Goal: Task Accomplishment & Management: Understand process/instructions

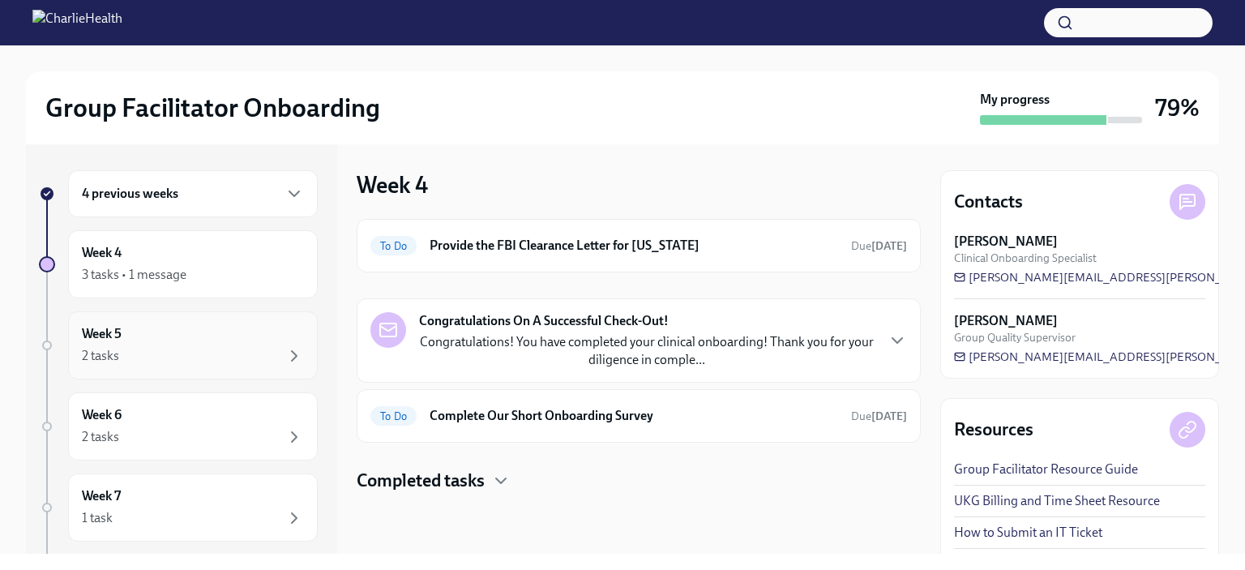
click at [97, 348] on div "2 tasks" at bounding box center [100, 356] width 37 height 18
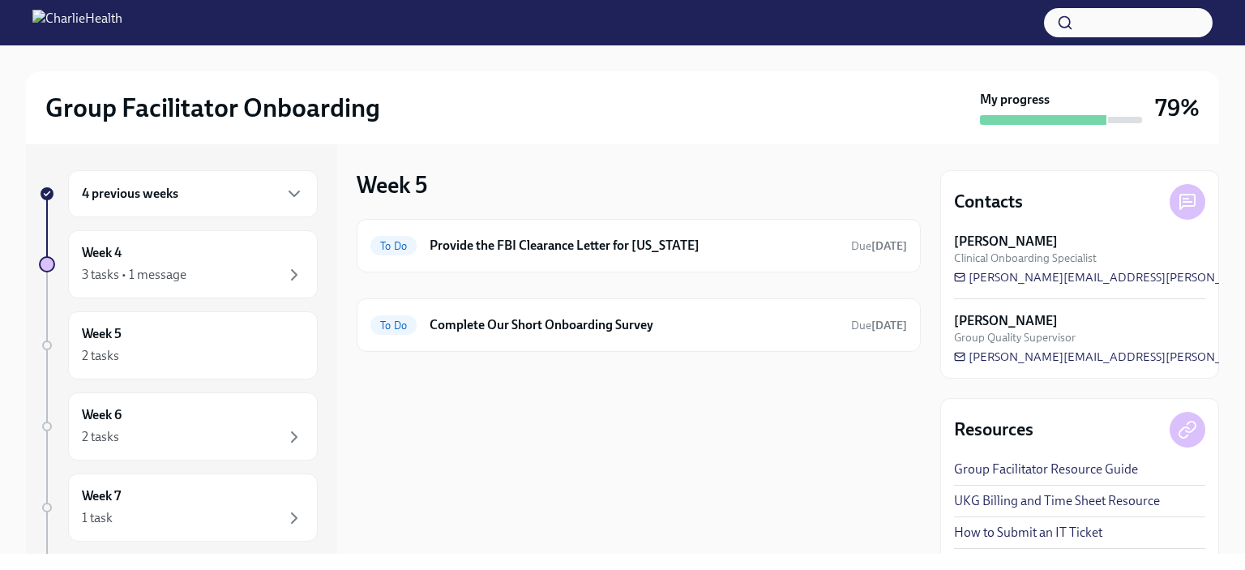
click at [84, 431] on div "2 tasks" at bounding box center [100, 437] width 37 height 18
click at [93, 423] on div "Week 6 2 tasks" at bounding box center [193, 426] width 222 height 41
click at [107, 515] on div "1 task" at bounding box center [97, 518] width 31 height 18
click at [105, 247] on h6 "Week 4" at bounding box center [102, 253] width 40 height 18
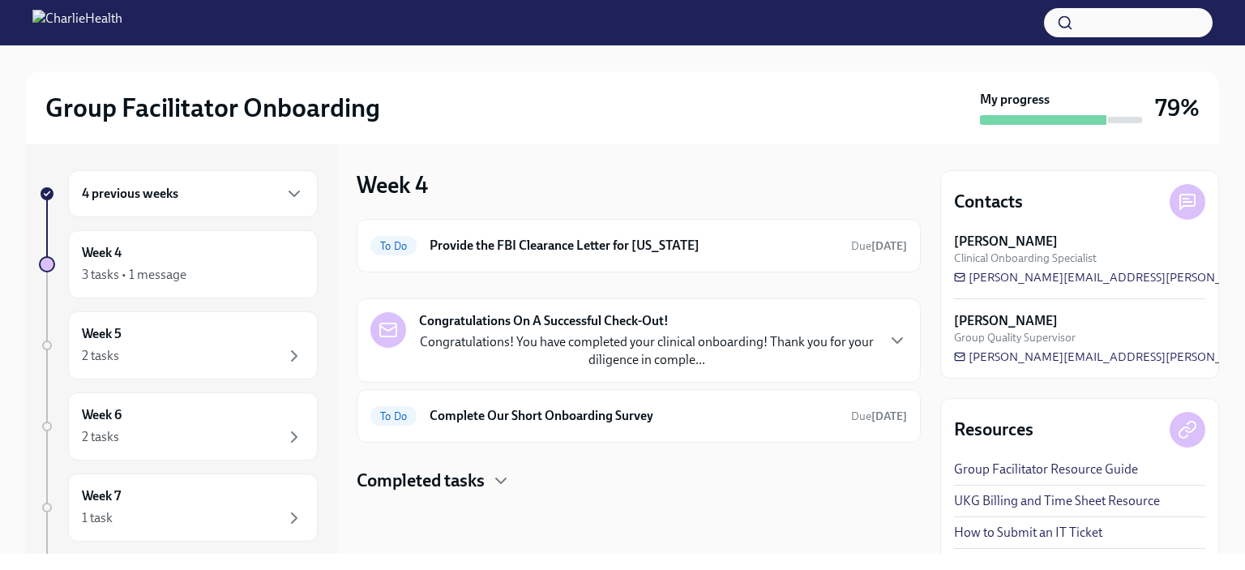
click at [92, 188] on h6 "4 previous weeks" at bounding box center [130, 194] width 96 height 18
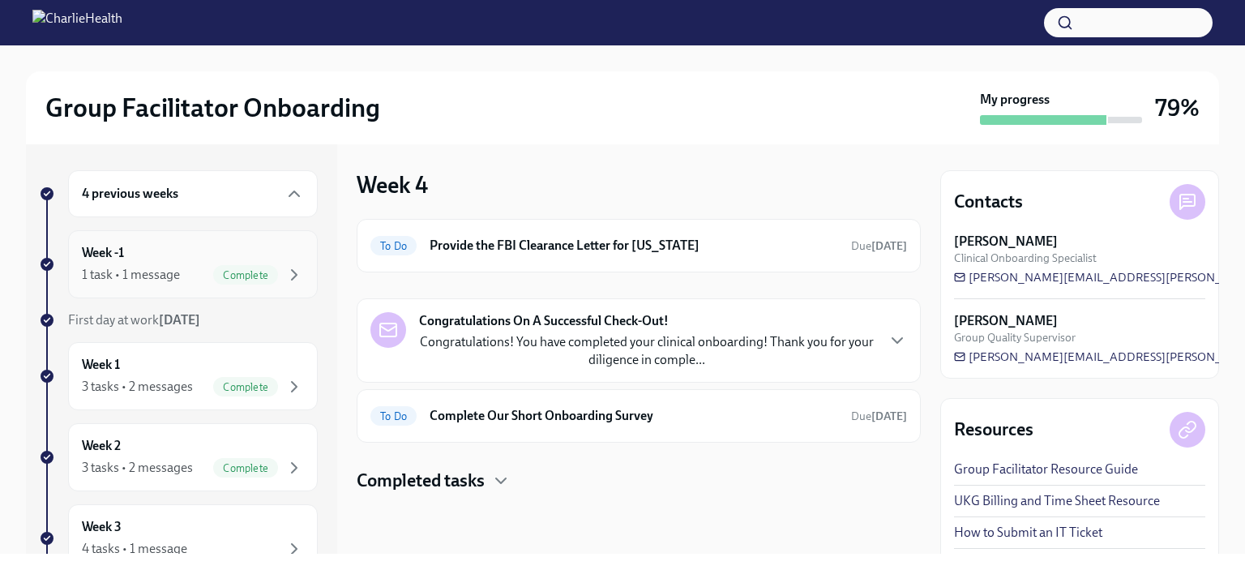
click at [96, 268] on div "1 task • 1 message" at bounding box center [131, 275] width 98 height 18
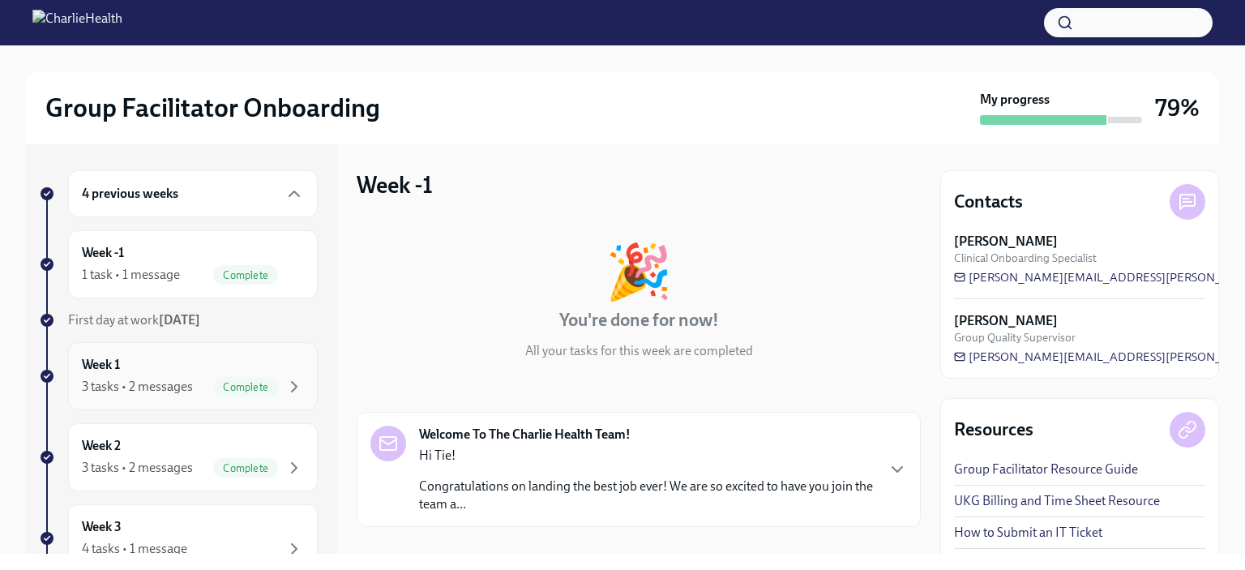
click at [104, 386] on div "3 tasks • 2 messages" at bounding box center [137, 387] width 111 height 18
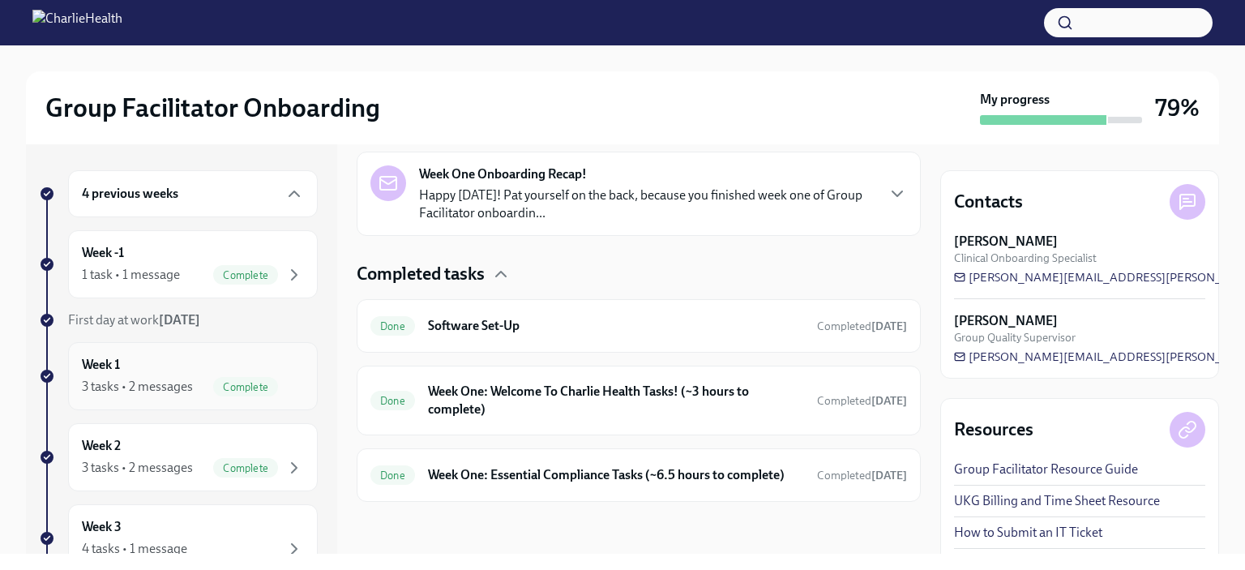
scroll to position [384, 0]
click at [438, 388] on h6 "Week One: Welcome To Charlie Health Tasks! (~3 hours to complete)" at bounding box center [616, 400] width 376 height 36
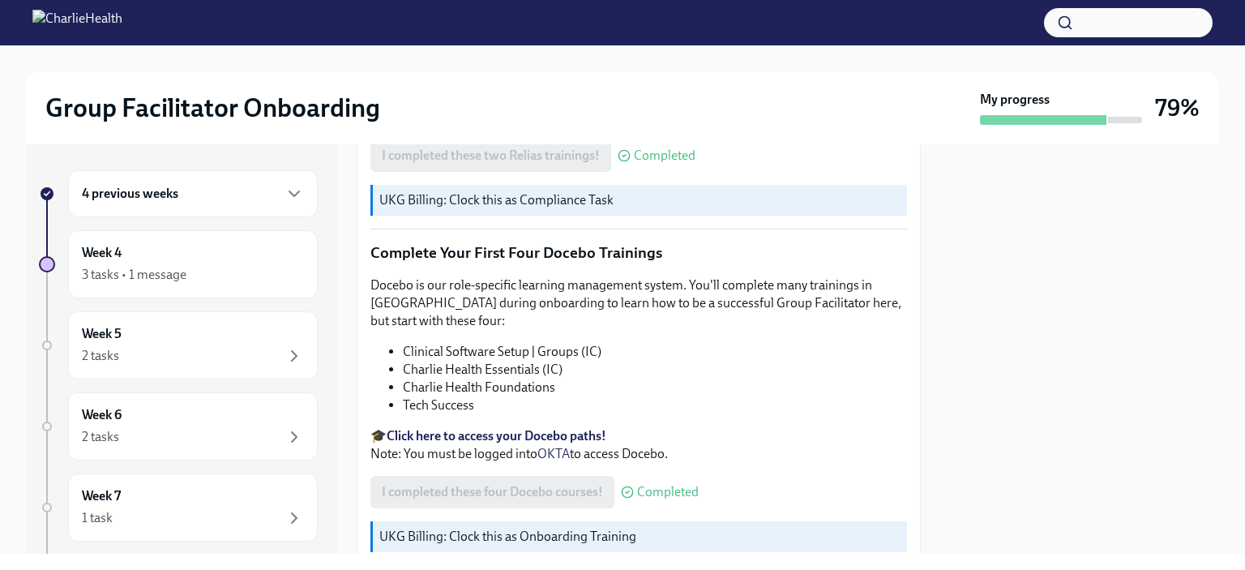
scroll to position [2190, 0]
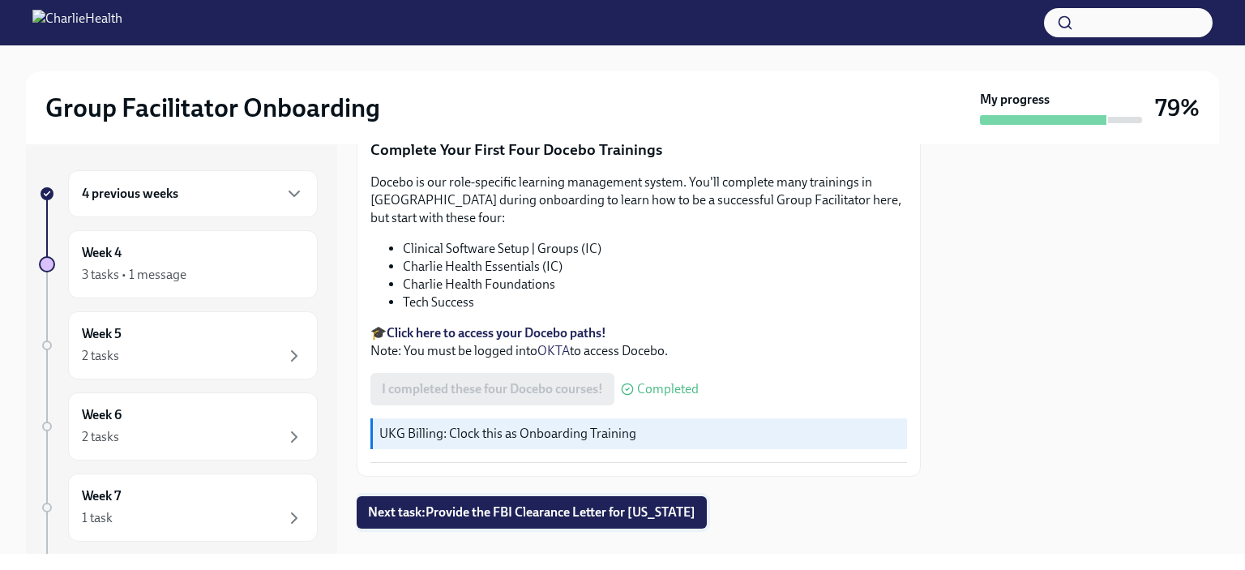
click at [402, 504] on span "Next task : Provide the FBI Clearance Letter for [US_STATE]" at bounding box center [531, 512] width 327 height 16
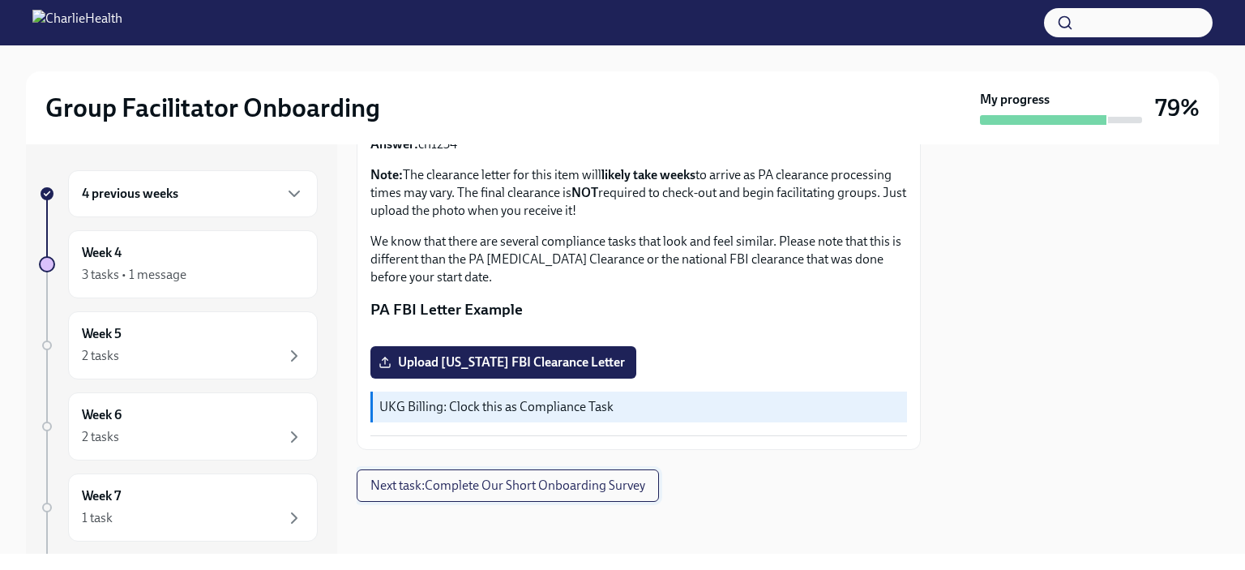
scroll to position [425, 0]
click at [604, 493] on span "Next task : Complete Our Short Onboarding Survey" at bounding box center [507, 485] width 275 height 16
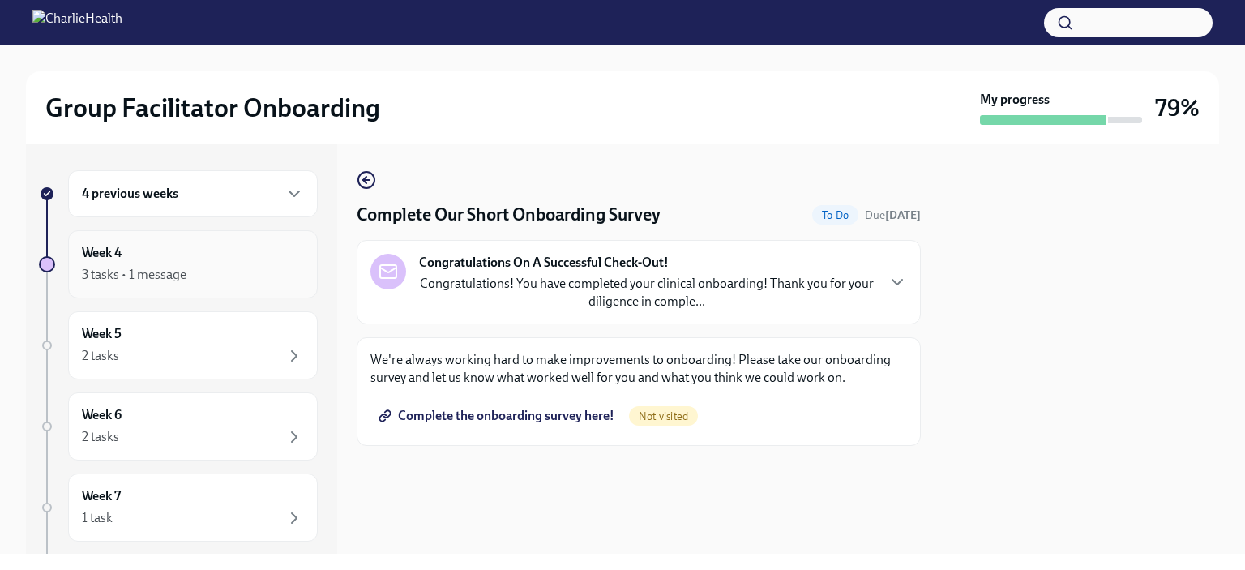
click at [243, 275] on div "3 tasks • 1 message" at bounding box center [193, 274] width 222 height 19
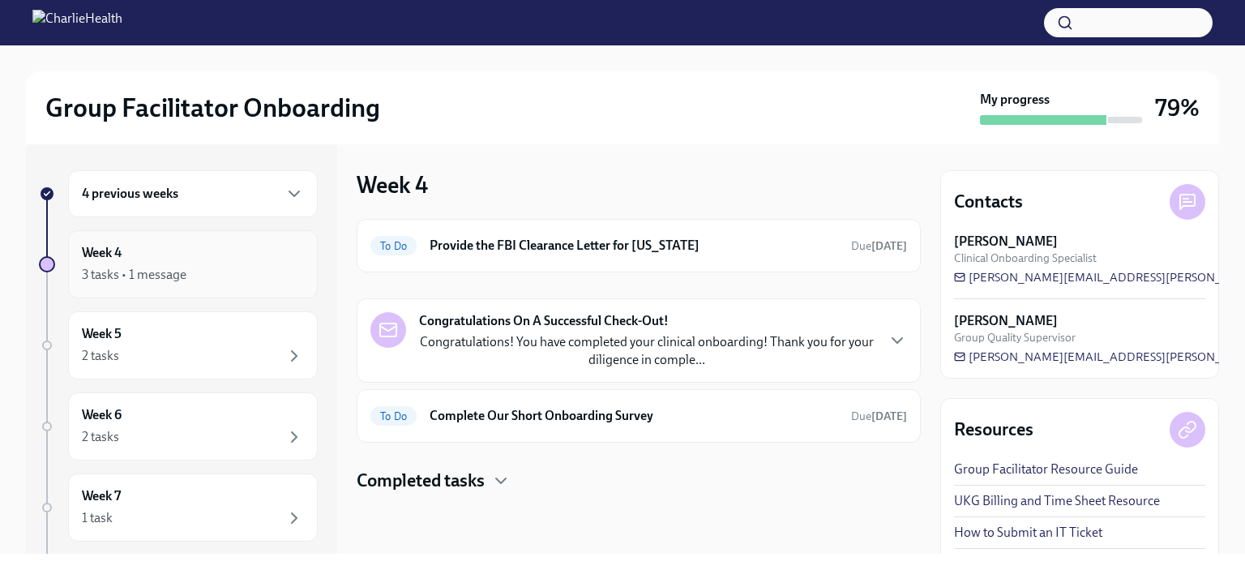
click at [97, 271] on div "3 tasks • 1 message" at bounding box center [134, 275] width 105 height 18
click at [88, 193] on h6 "4 previous weeks" at bounding box center [130, 194] width 96 height 18
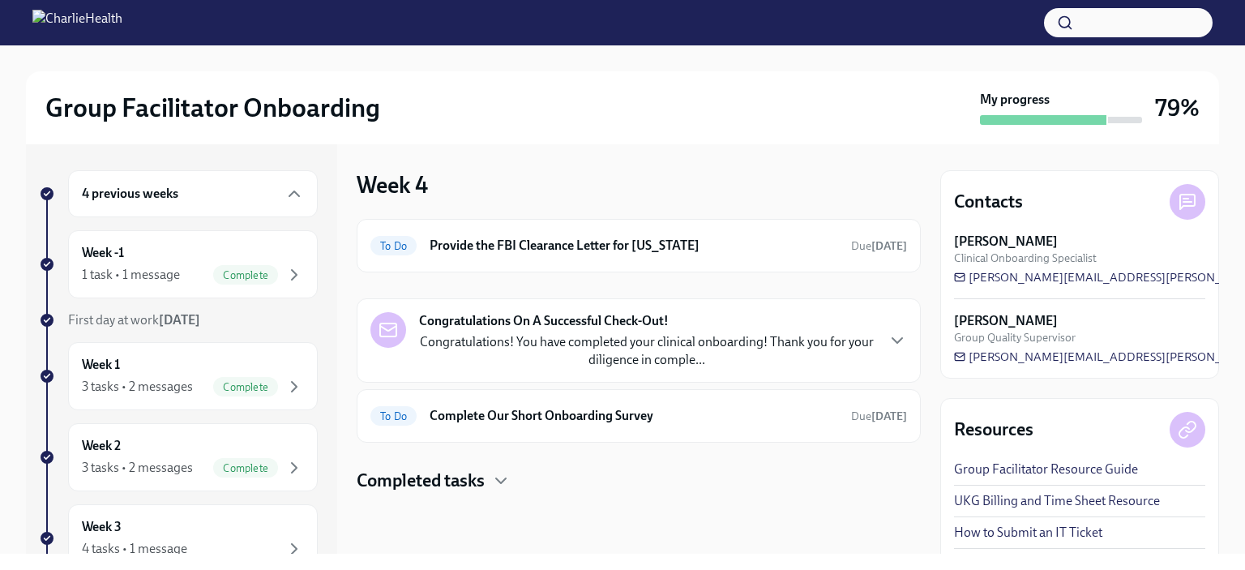
click at [84, 388] on div "3 tasks • 2 messages" at bounding box center [137, 387] width 111 height 18
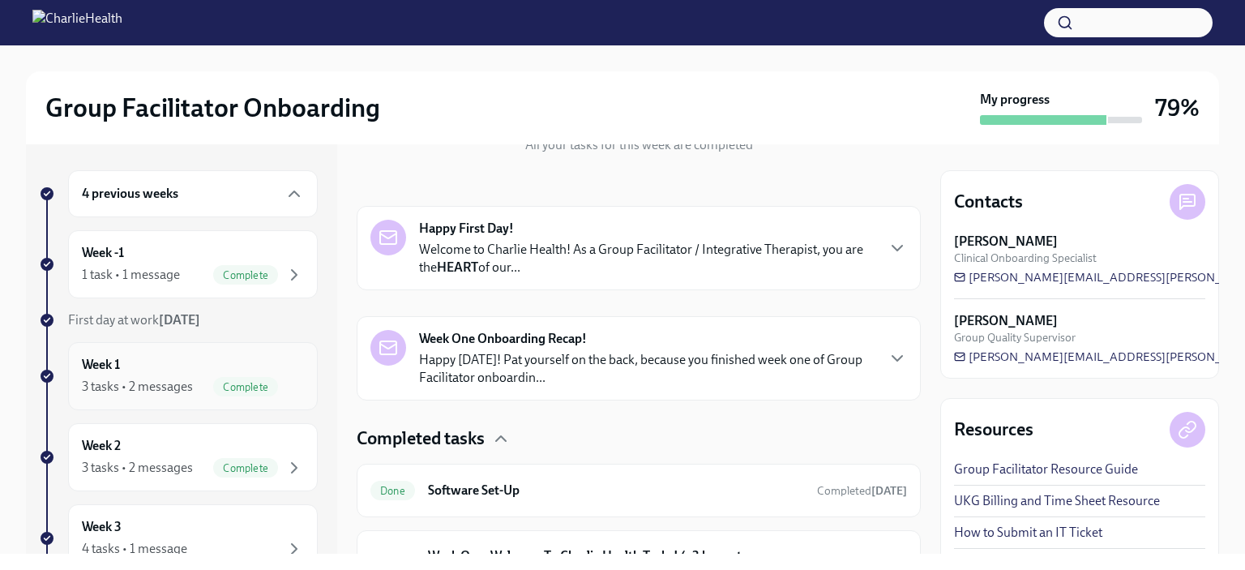
scroll to position [211, 0]
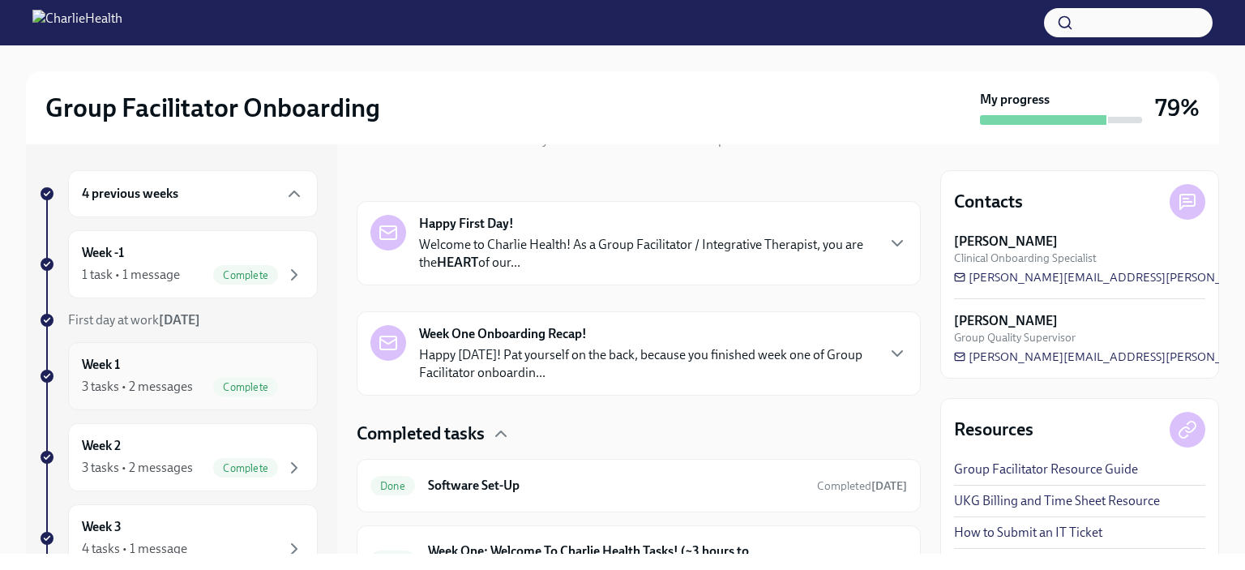
click at [84, 463] on div "3 tasks • 2 messages" at bounding box center [137, 468] width 111 height 18
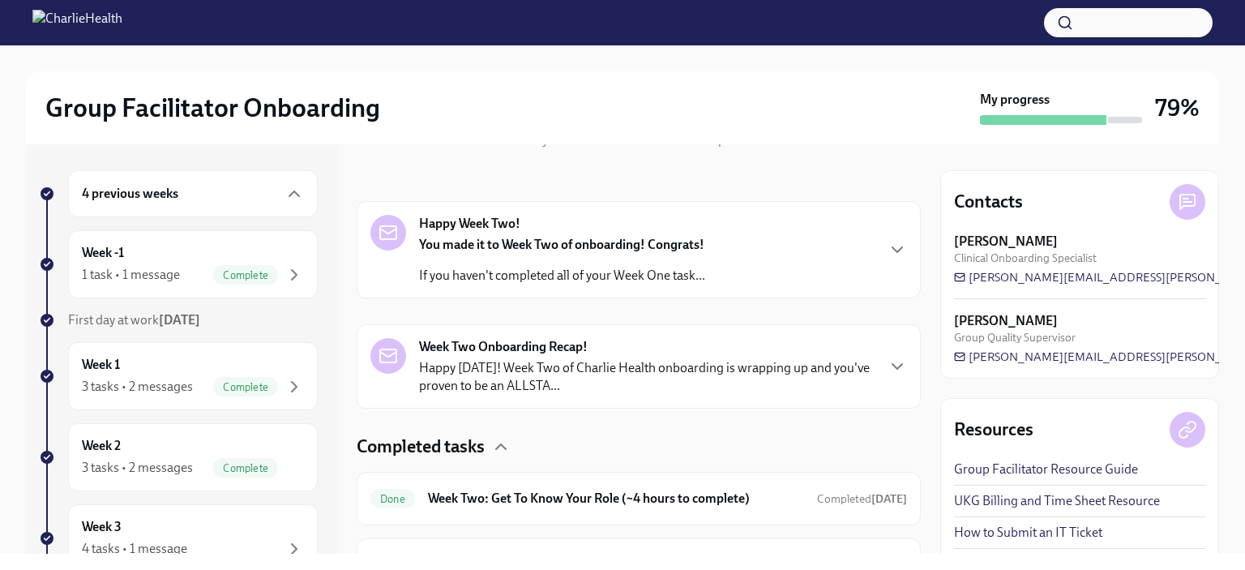
click at [411, 271] on div "Happy Week Two! You made it to Week Two of onboarding! Congrats! If you haven't…" at bounding box center [537, 250] width 335 height 70
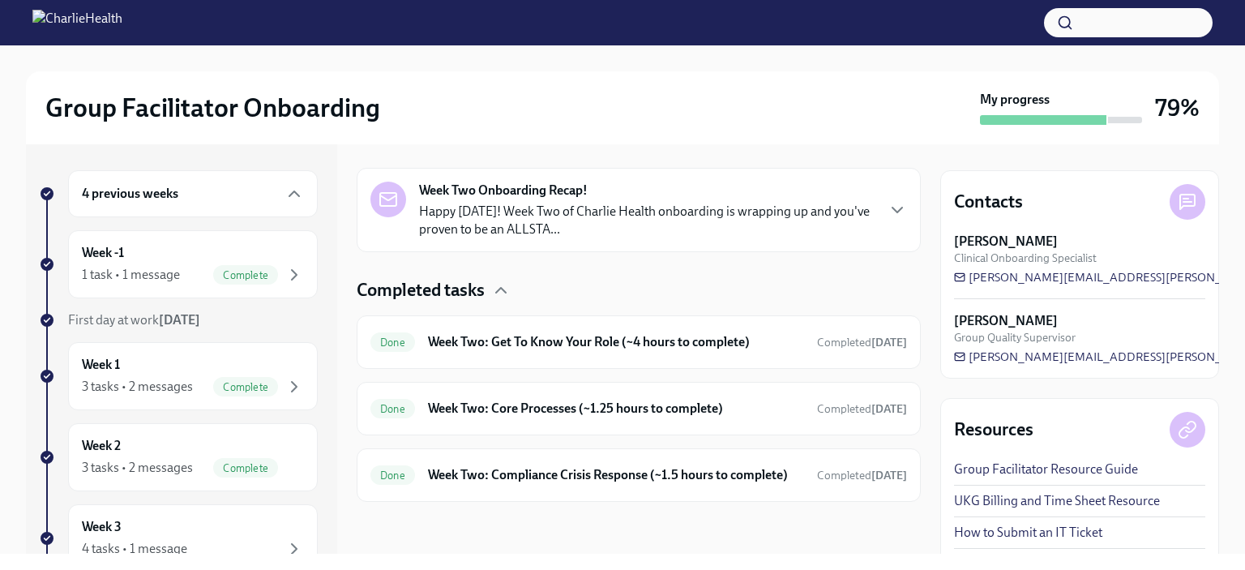
scroll to position [912, 0]
click at [454, 333] on h6 "Week Two: Get To Know Your Role (~4 hours to complete)" at bounding box center [616, 342] width 376 height 18
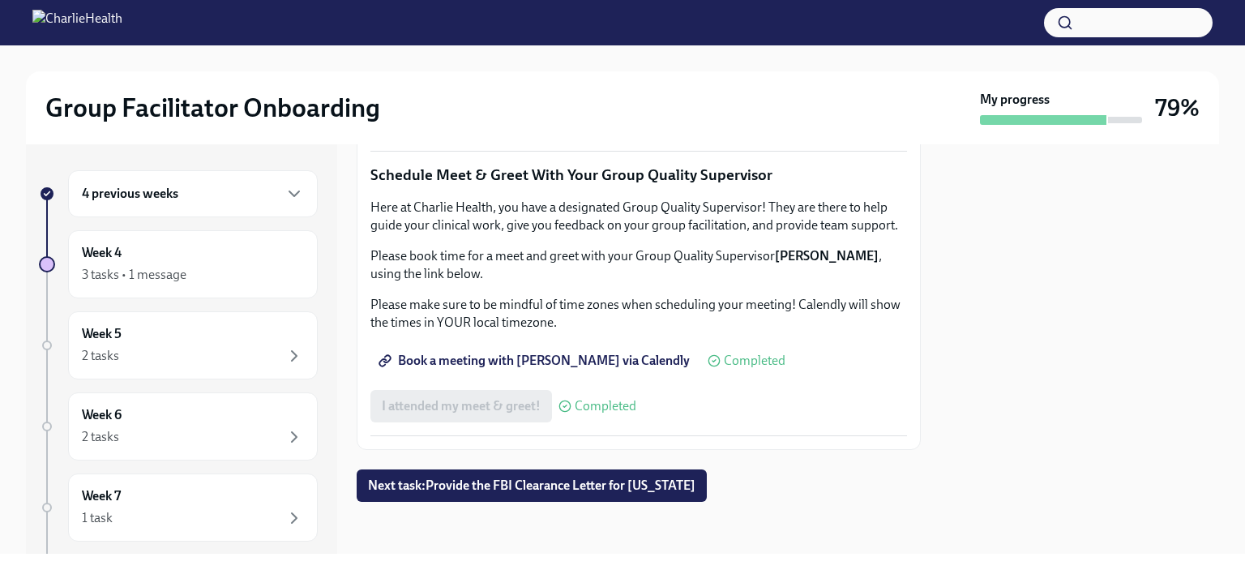
scroll to position [1247, 0]
click at [415, 84] on span "Complete this form to schedule your observations" at bounding box center [529, 76] width 295 height 16
